Goal: Information Seeking & Learning: Compare options

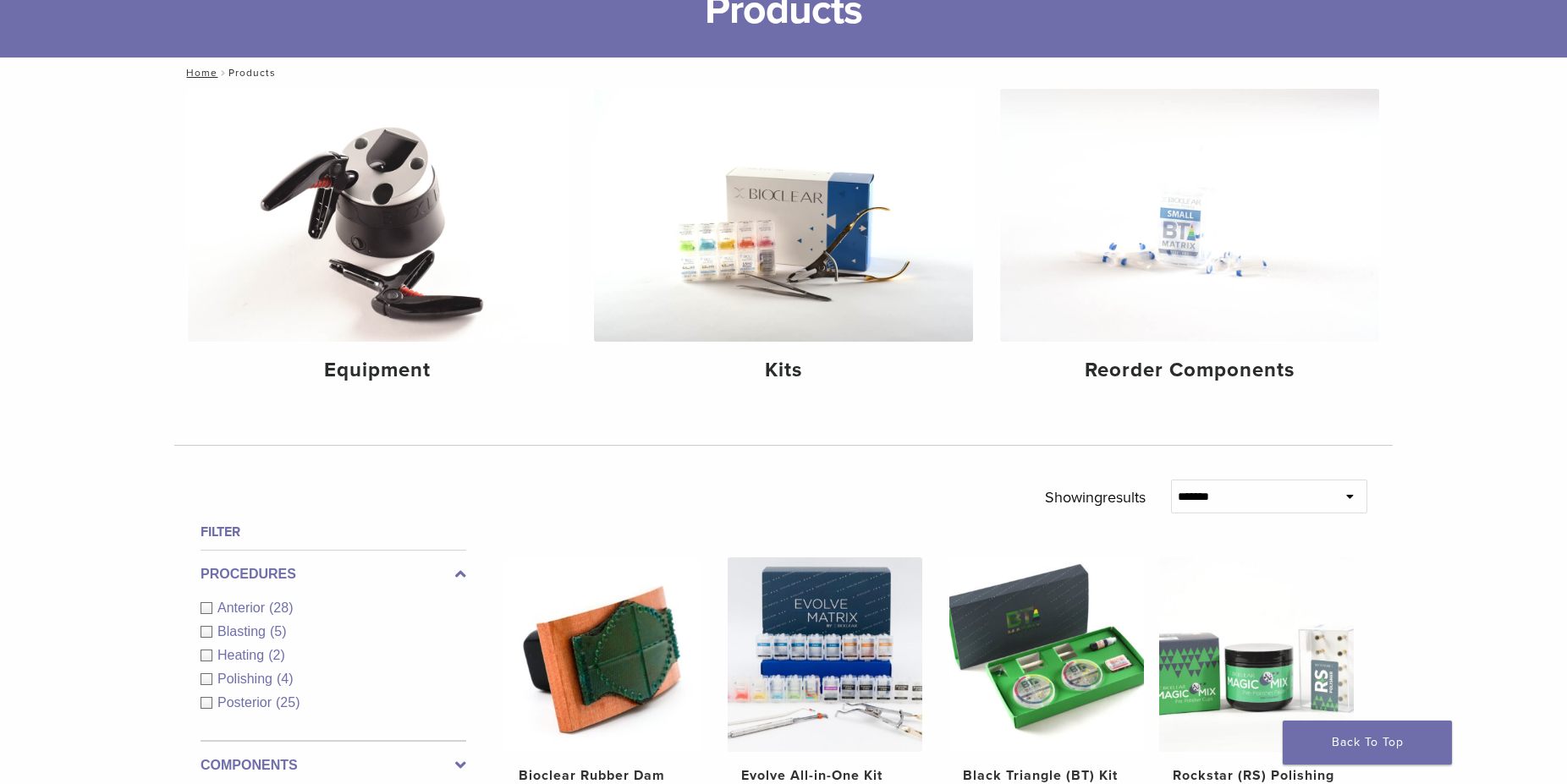
scroll to position [139, 0]
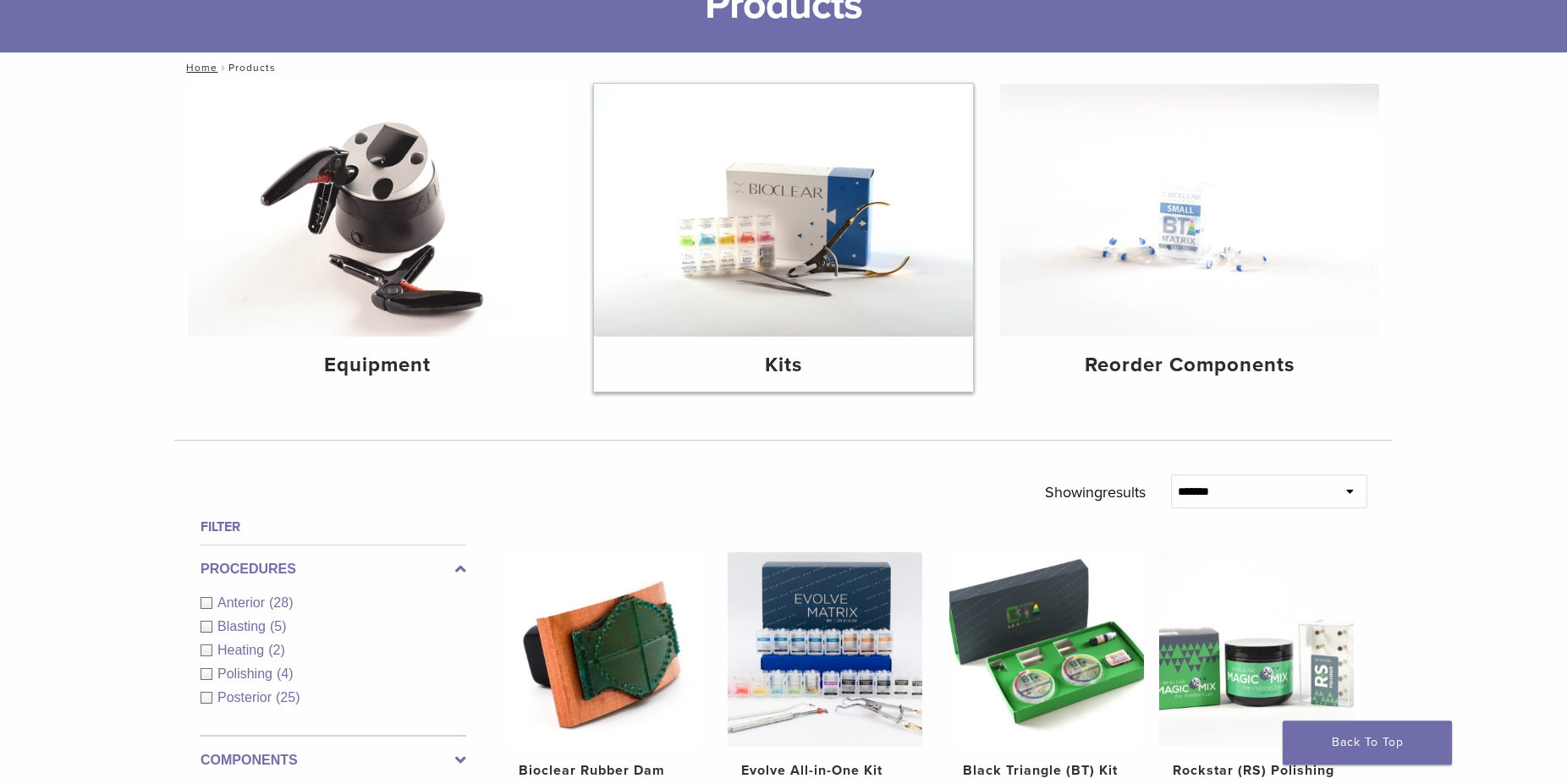
click at [756, 267] on img at bounding box center [783, 210] width 379 height 253
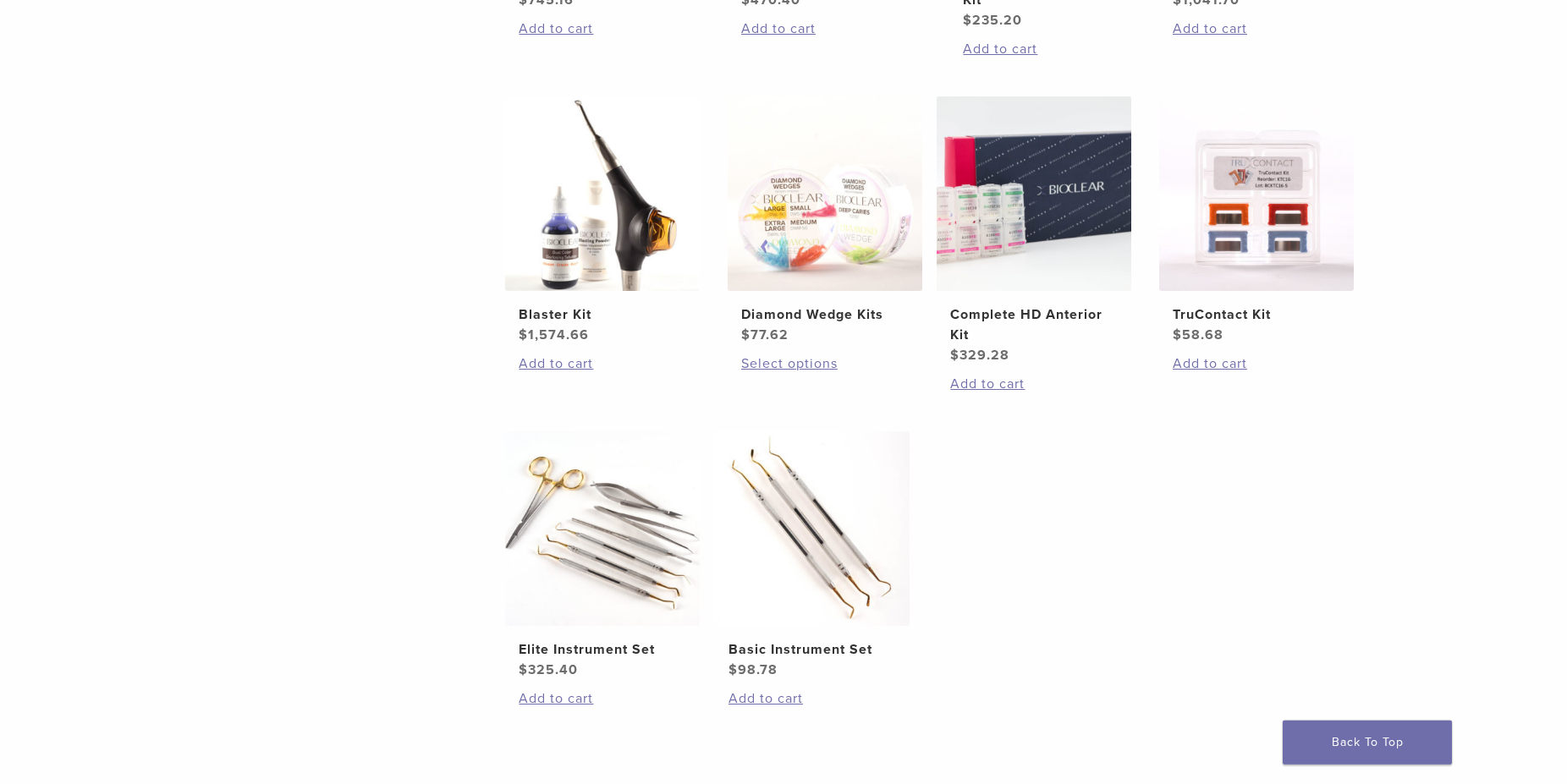
scroll to position [643, 0]
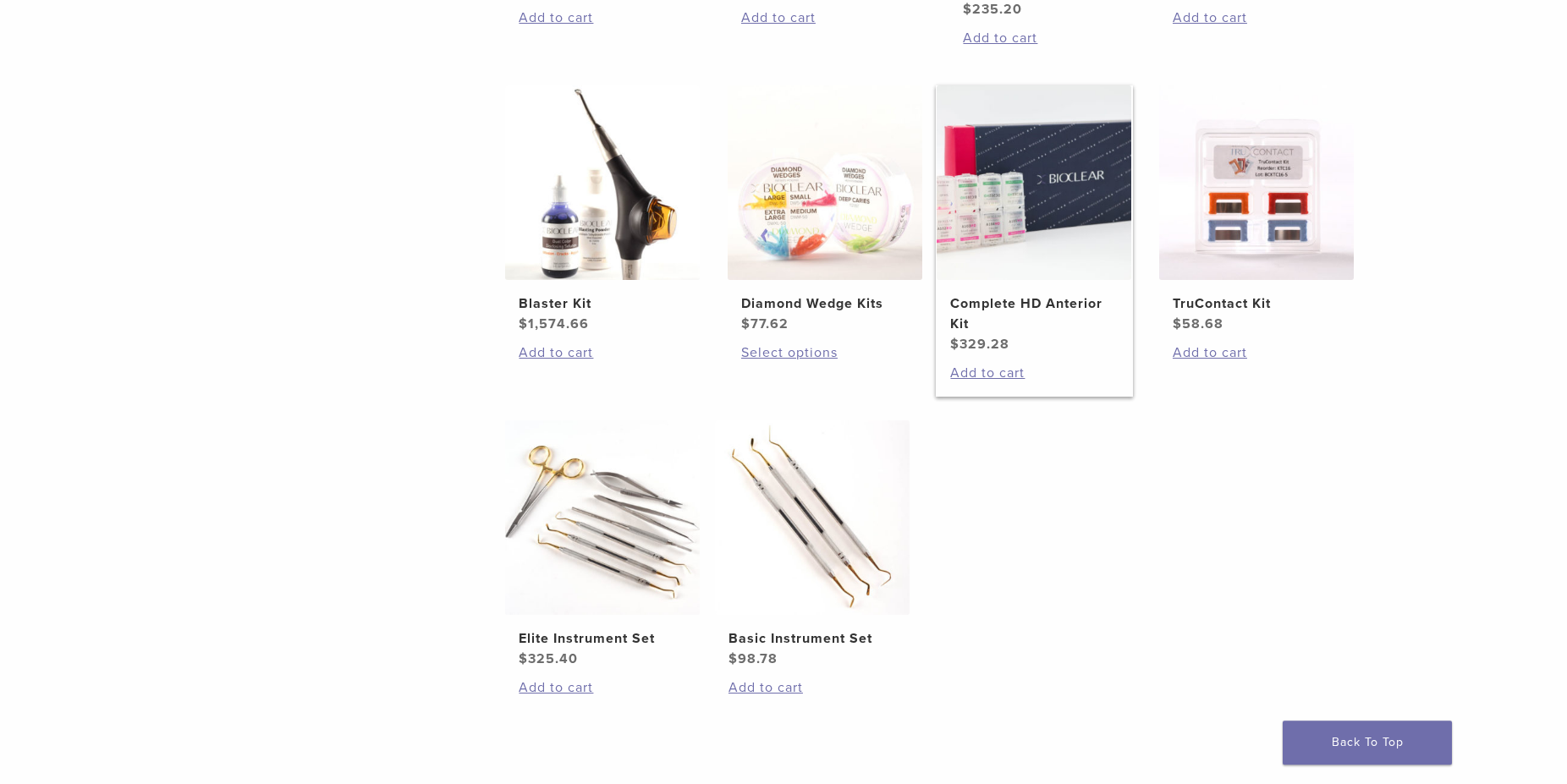
click at [1011, 226] on img at bounding box center [1034, 183] width 195 height 195
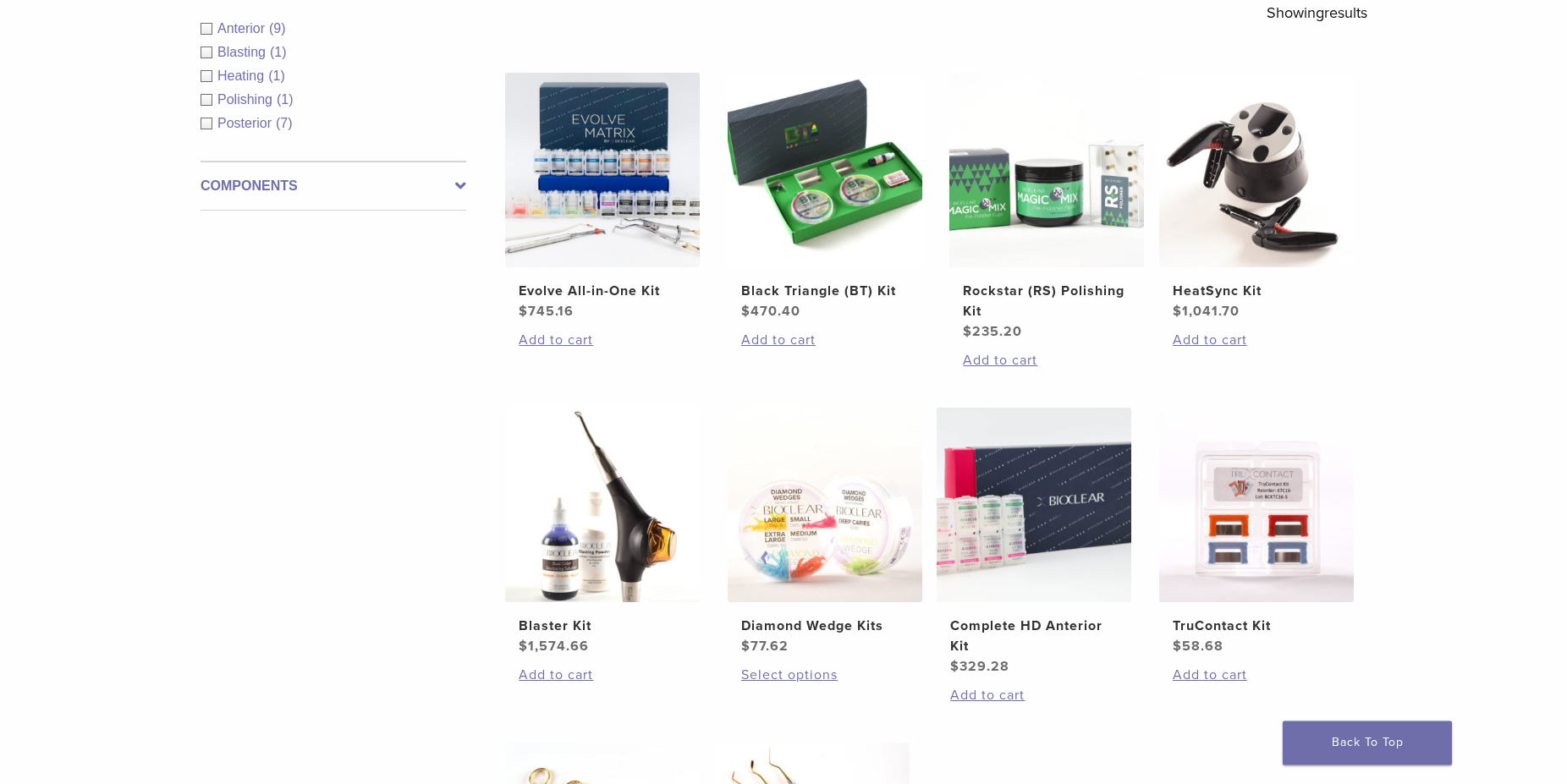
scroll to position [317, 0]
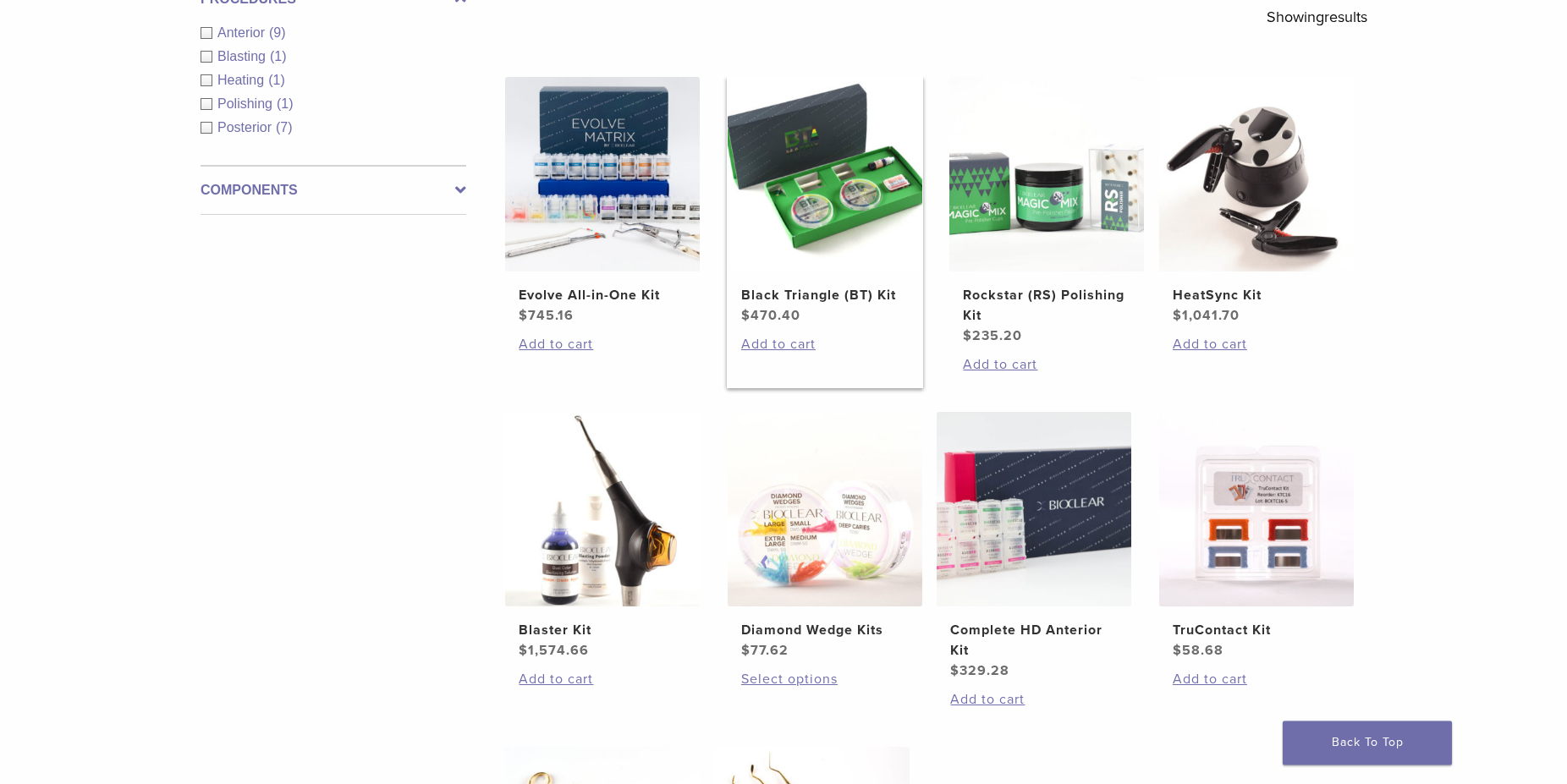
click at [822, 204] on img at bounding box center [825, 174] width 195 height 195
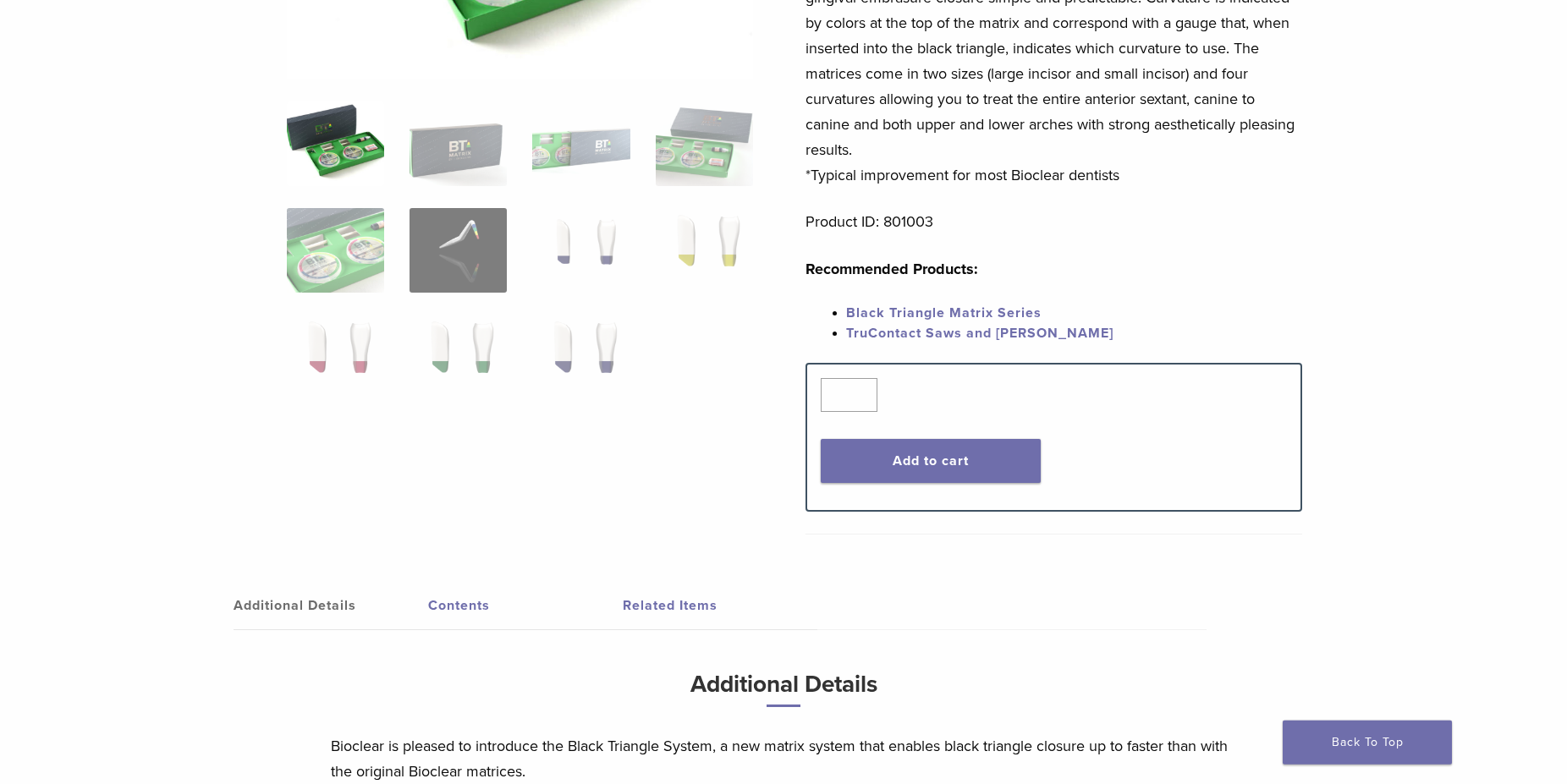
scroll to position [450, 0]
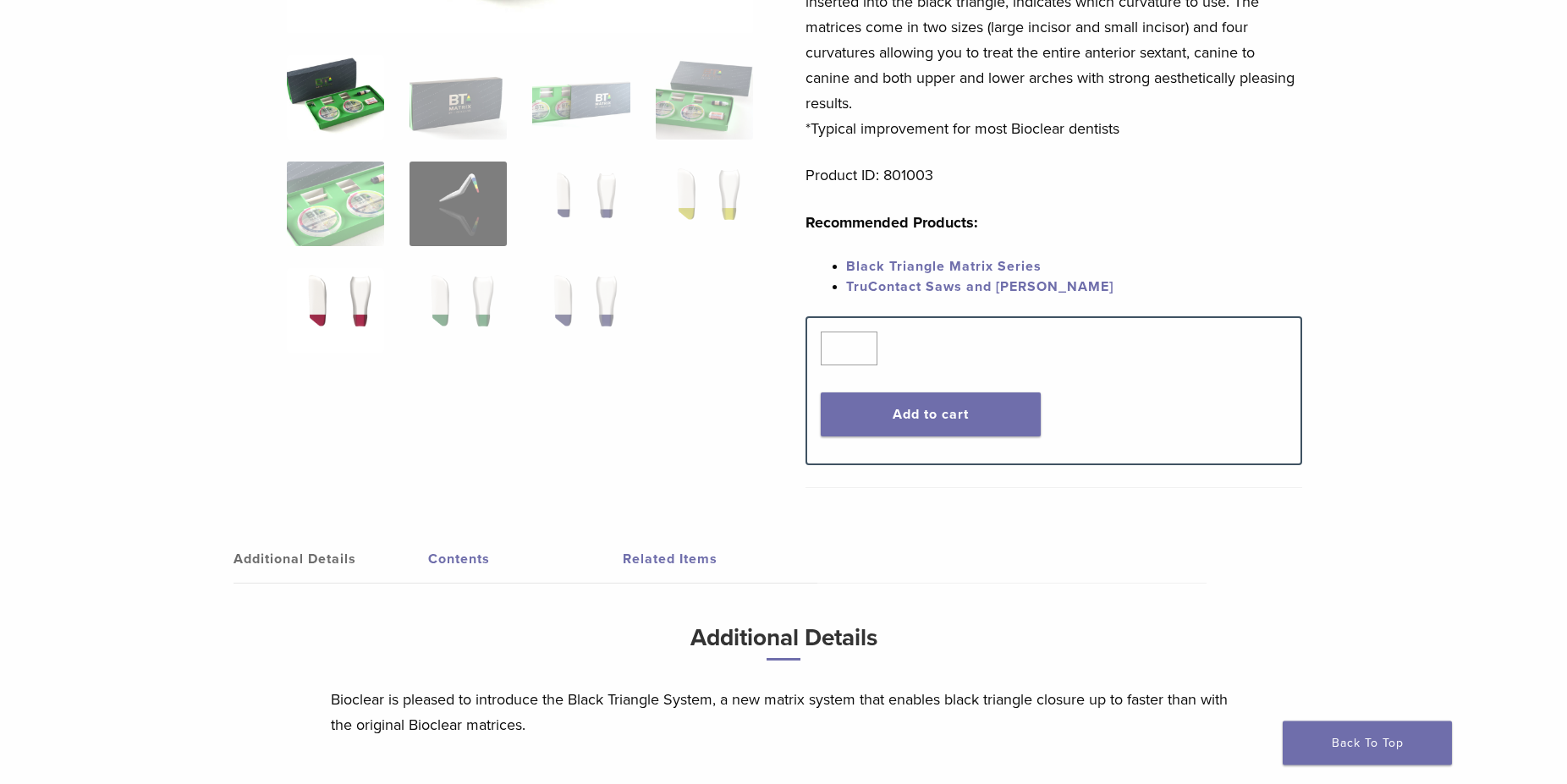
click at [334, 303] on img at bounding box center [335, 311] width 97 height 85
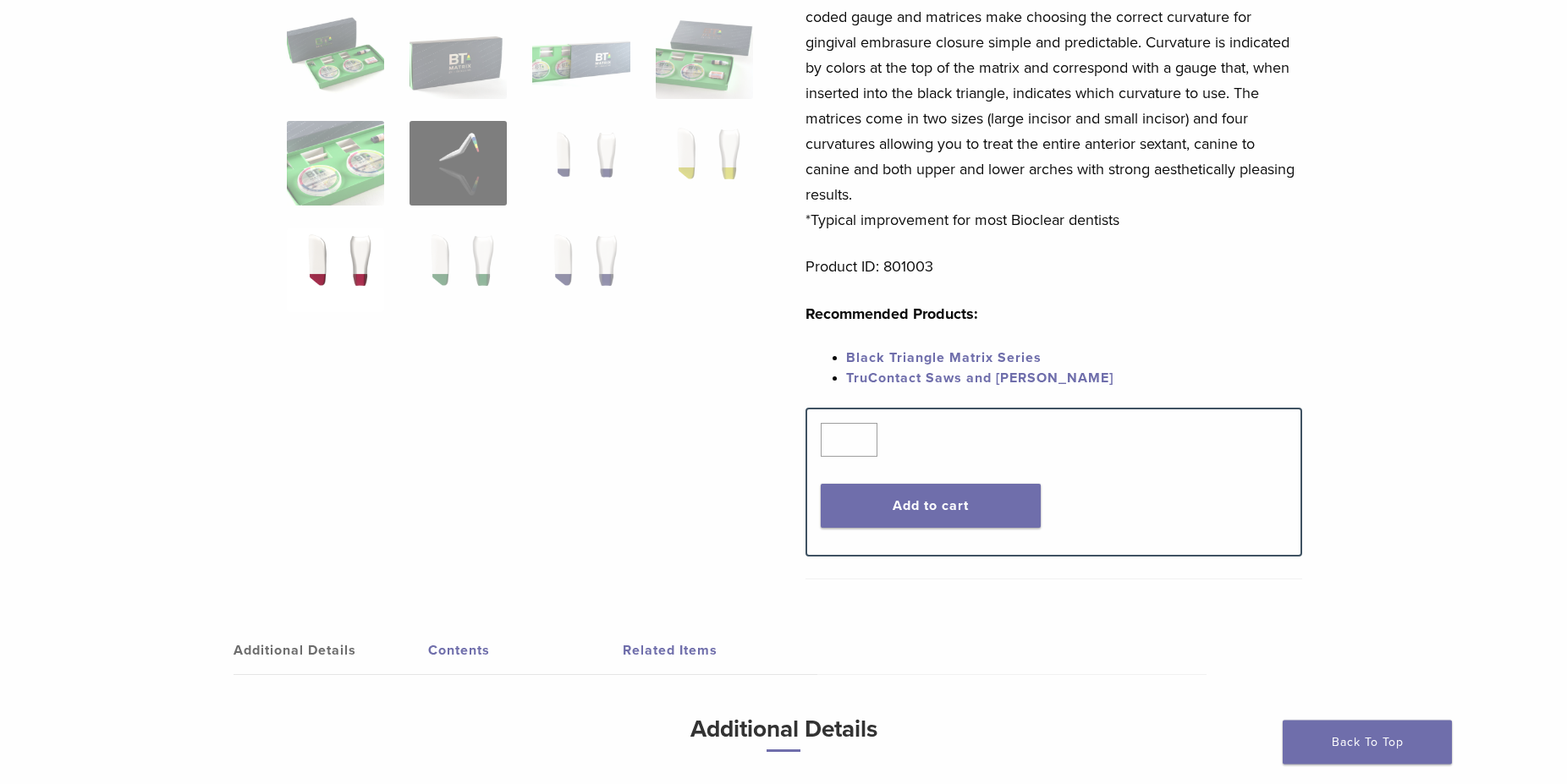
scroll to position [352, 0]
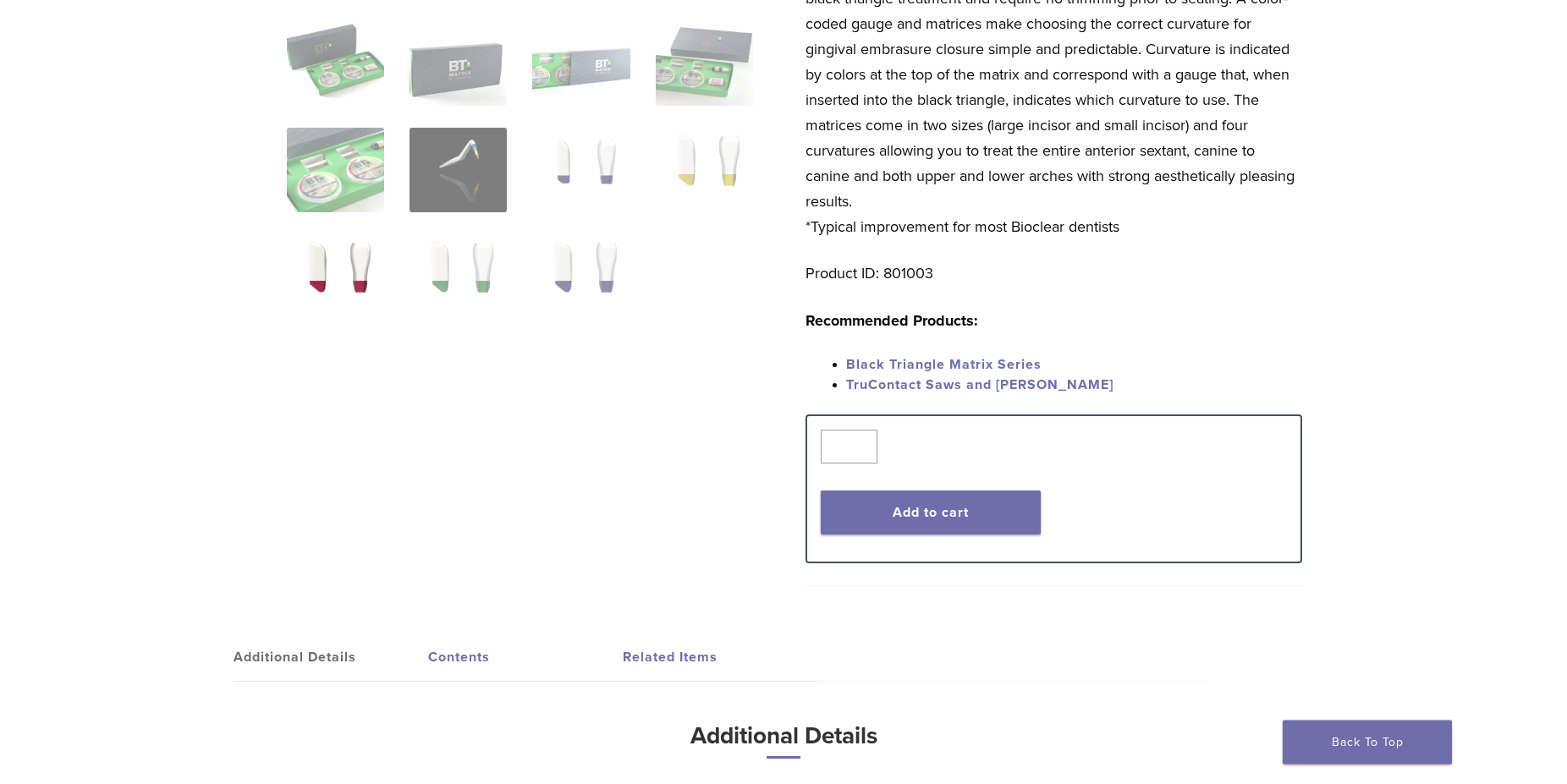
click at [339, 284] on img at bounding box center [335, 278] width 97 height 85
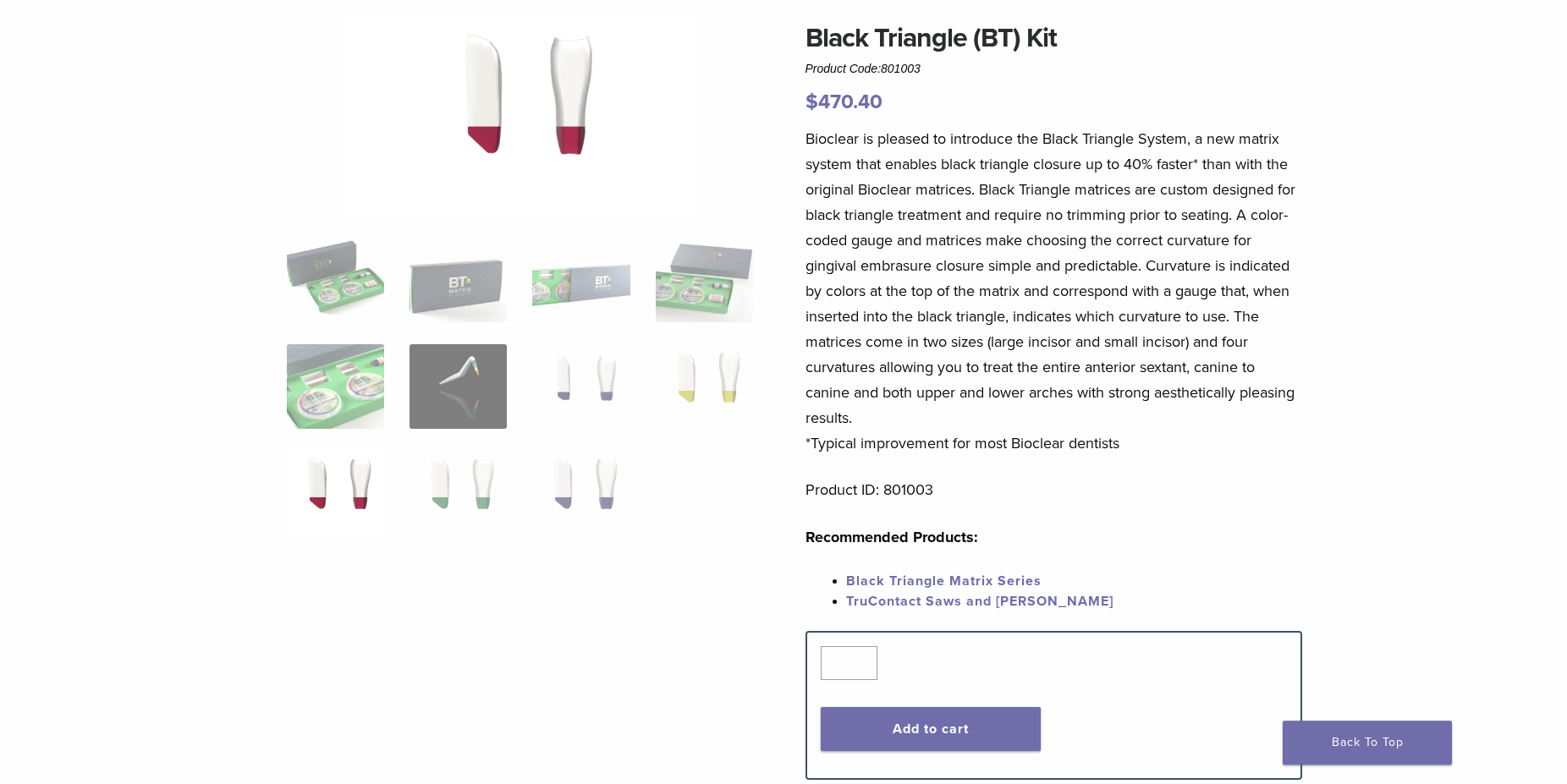
scroll to position [0, 0]
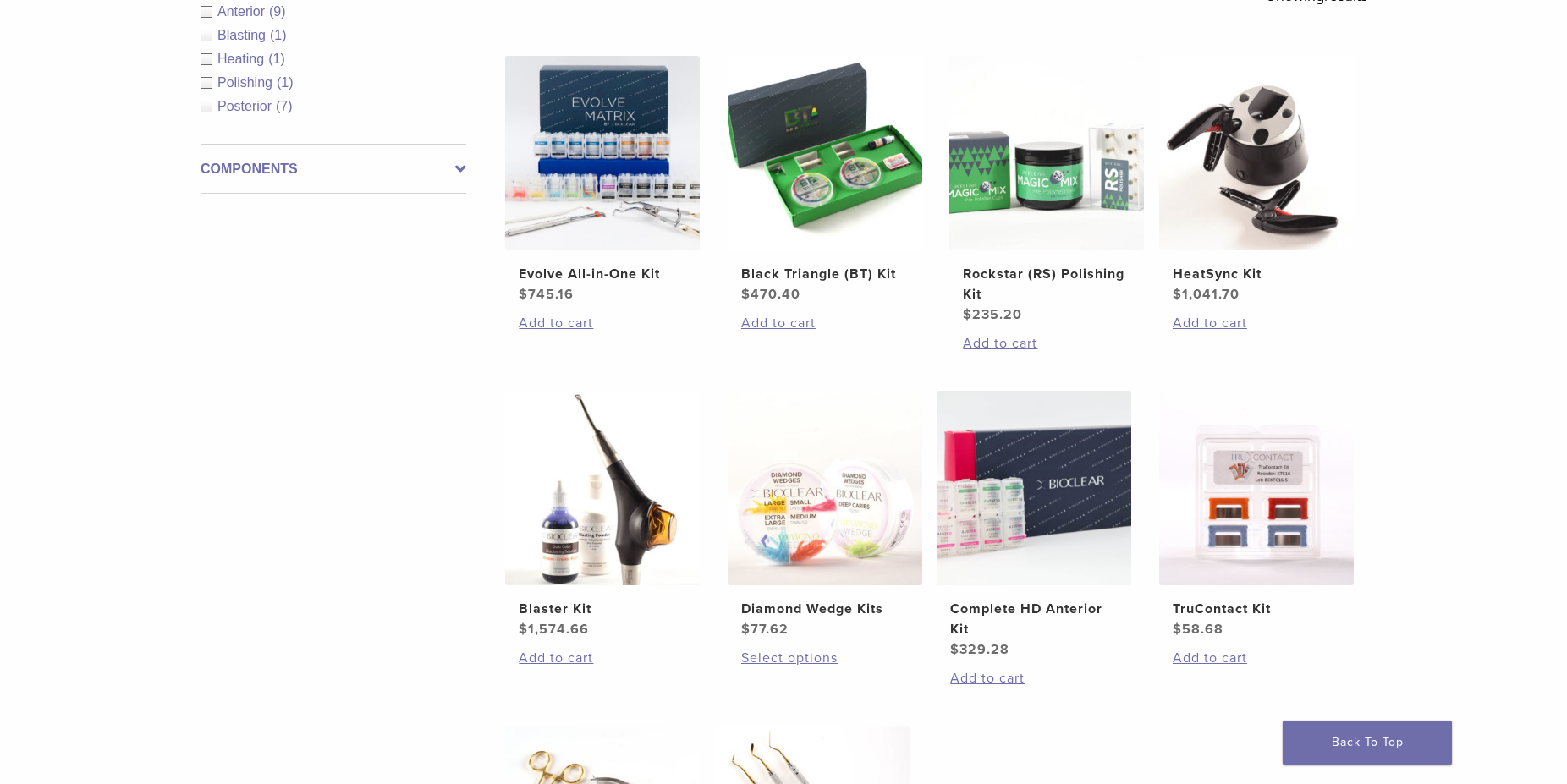
scroll to position [341, 0]
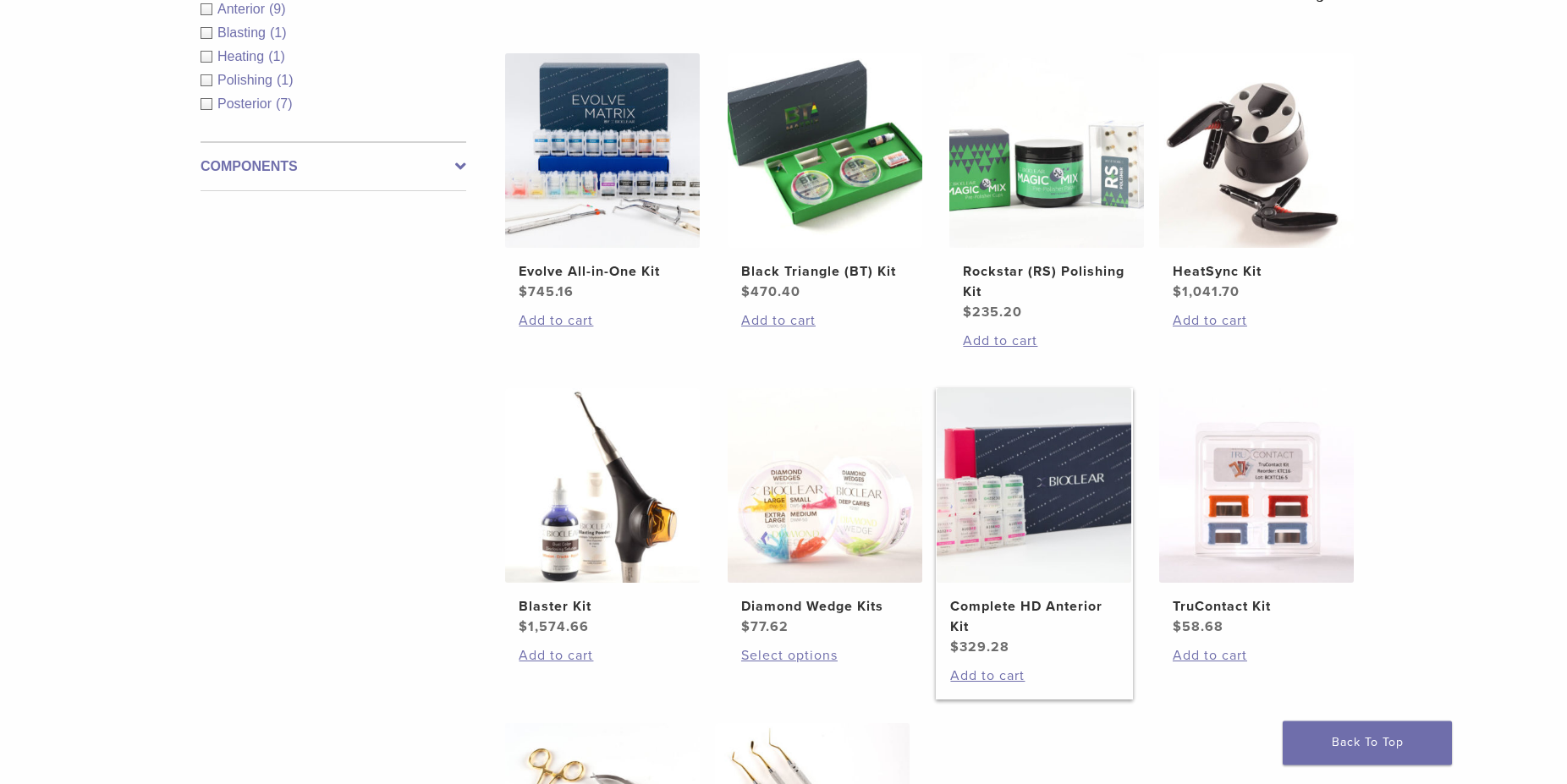
click at [1019, 603] on h2 "Complete HD Anterior Kit" at bounding box center [1034, 616] width 168 height 41
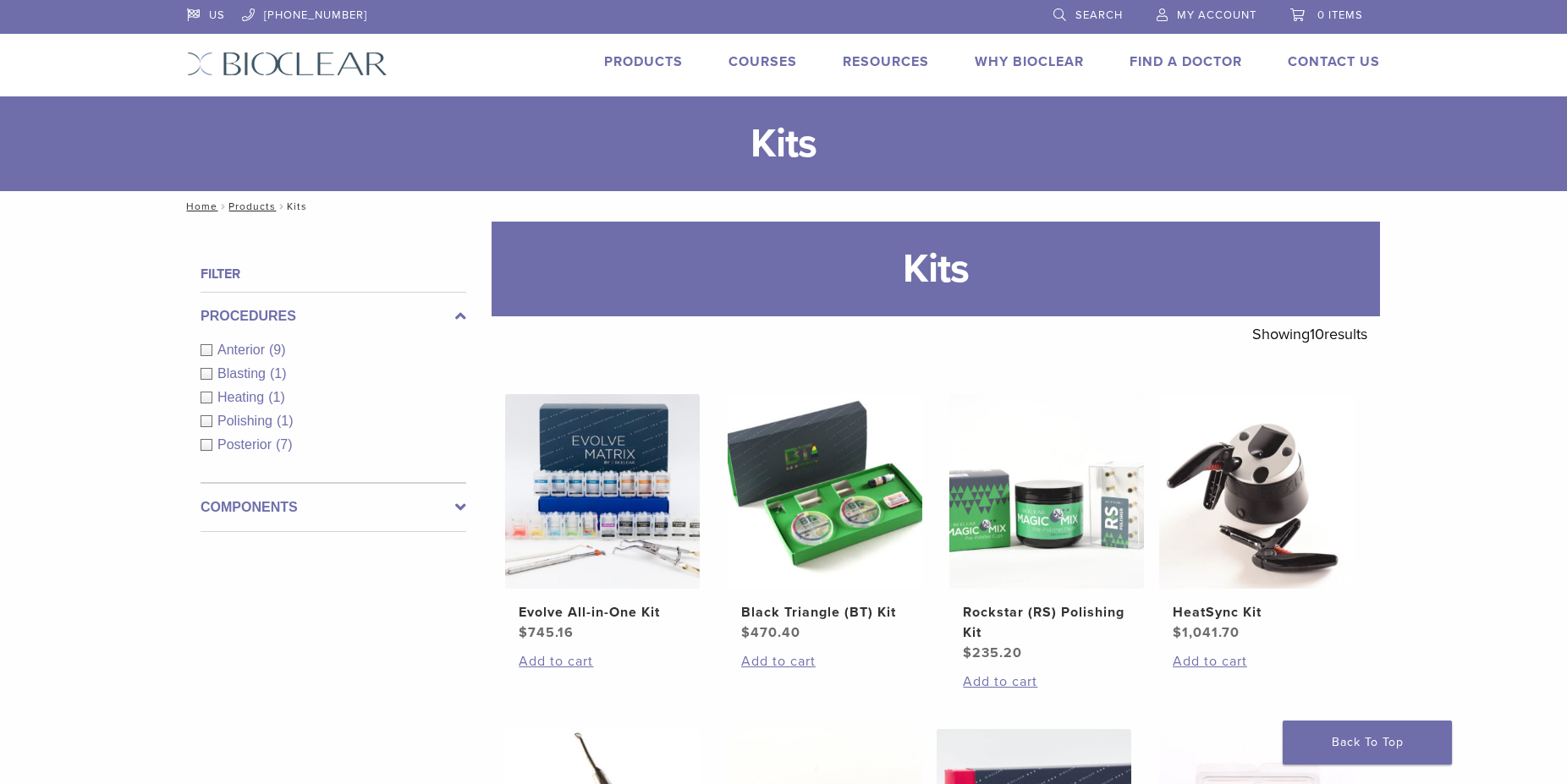
scroll to position [340, 0]
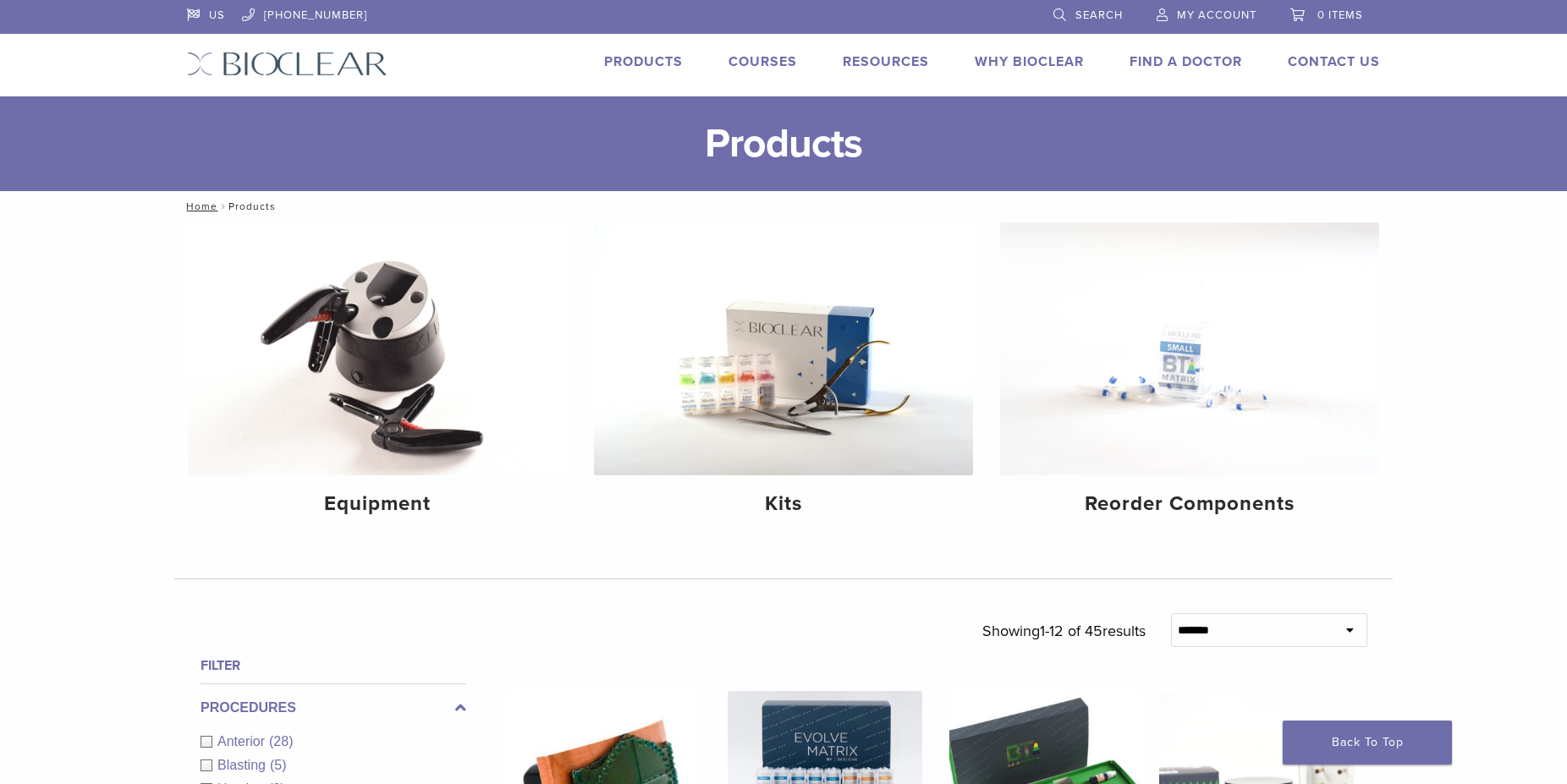
scroll to position [138, 0]
